Goal: Find specific page/section: Find specific page/section

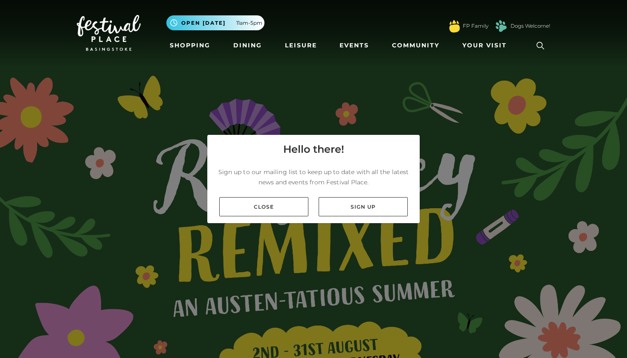
click at [544, 43] on icon at bounding box center [540, 45] width 13 height 13
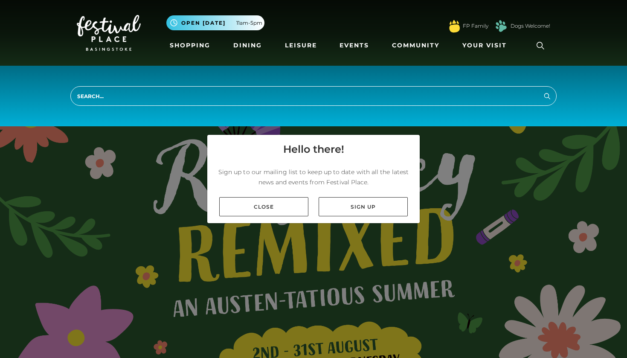
click at [461, 100] on input "search" at bounding box center [313, 96] width 486 height 20
click at [447, 92] on input "search" at bounding box center [313, 96] width 486 height 20
click at [103, 94] on input "search" at bounding box center [313, 96] width 486 height 20
click at [88, 96] on input "search" at bounding box center [313, 96] width 486 height 20
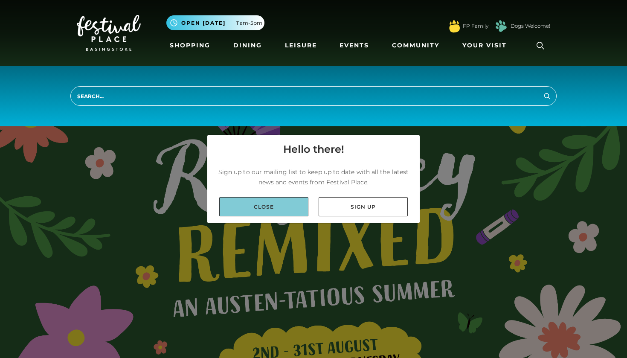
click at [290, 203] on link "Close" at bounding box center [263, 206] width 89 height 19
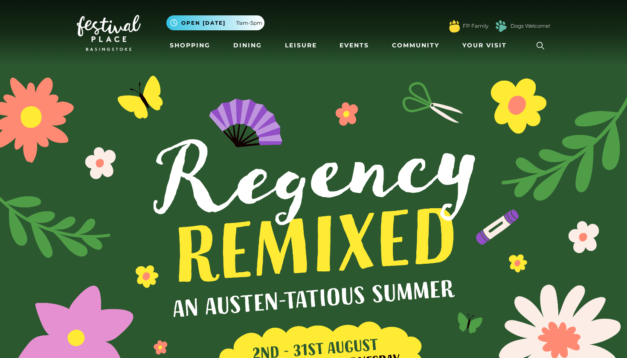
click at [544, 41] on icon at bounding box center [540, 45] width 13 height 13
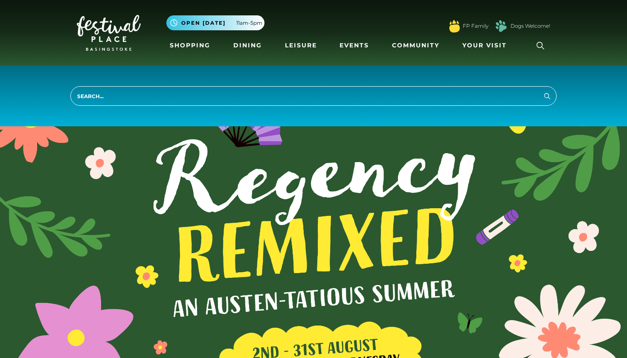
click at [349, 92] on input "search" at bounding box center [313, 96] width 486 height 20
type input "apple"
click at [547, 96] on button "Search" at bounding box center [547, 95] width 10 height 11
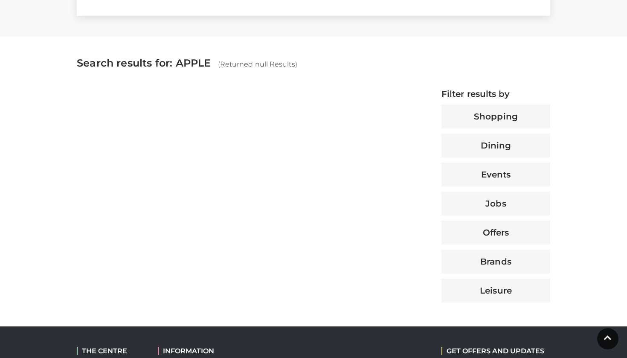
scroll to position [288, 0]
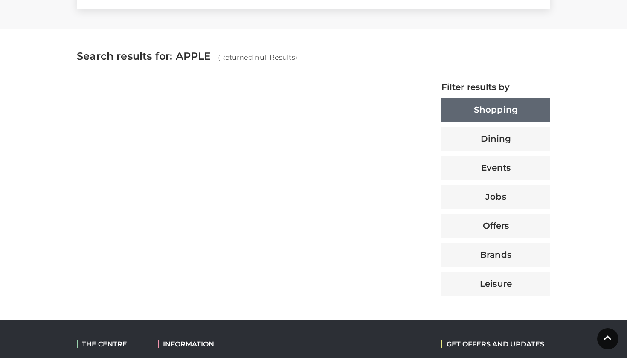
click at [462, 112] on button "Shopping" at bounding box center [496, 110] width 109 height 24
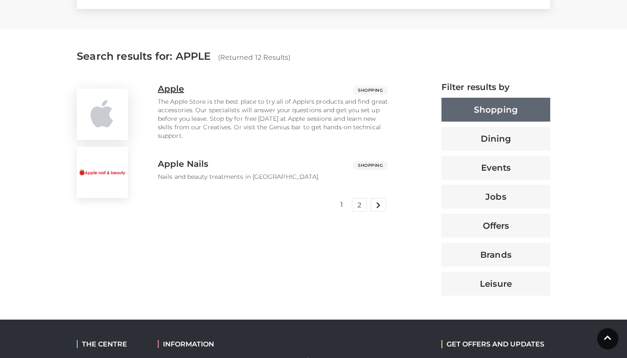
click at [365, 109] on p "The Apple Store is the best place to try all of Apple's products and find great…" at bounding box center [273, 118] width 230 height 43
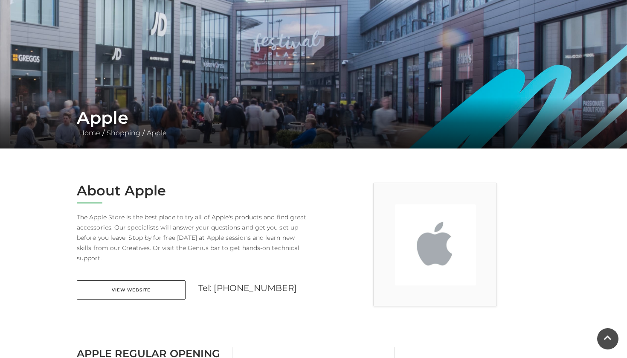
scroll to position [44, 0]
